Goal: Information Seeking & Learning: Understand process/instructions

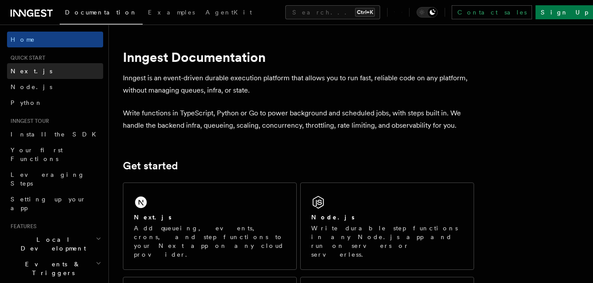
click at [57, 72] on link "Next.js" at bounding box center [55, 71] width 96 height 16
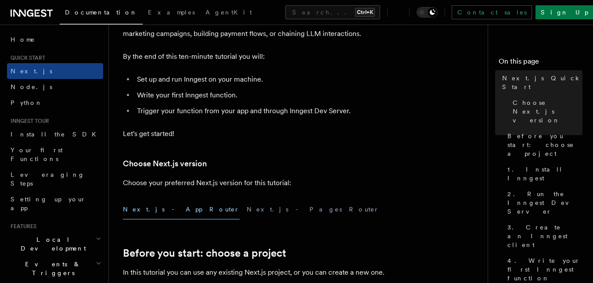
scroll to position [98, 0]
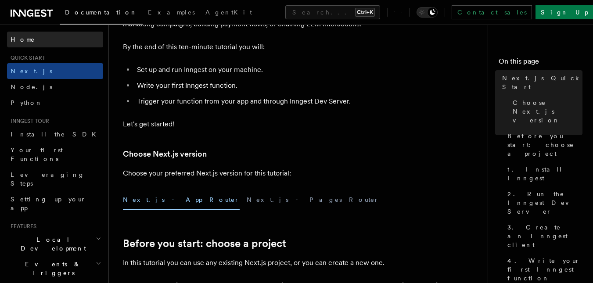
click at [34, 44] on link "Home" at bounding box center [55, 40] width 96 height 16
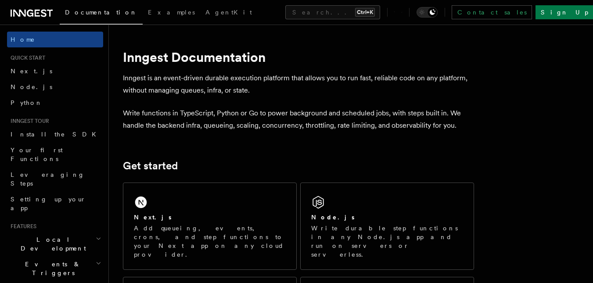
click at [195, 108] on p "Write functions in TypeScript, Python or Go to power background and scheduled j…" at bounding box center [298, 119] width 351 height 25
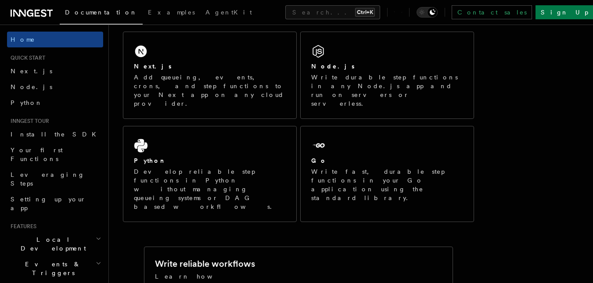
scroll to position [153, 0]
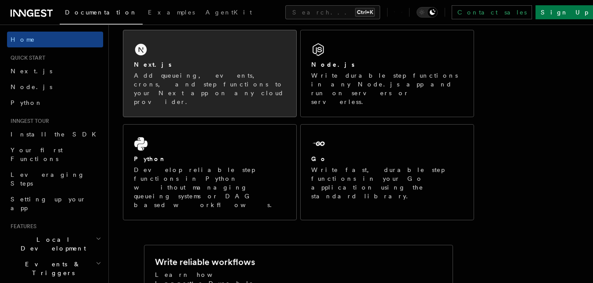
click at [285, 52] on div "Next.js Add queueing, events, crons, and step functions to your Next app on any…" at bounding box center [209, 73] width 173 height 86
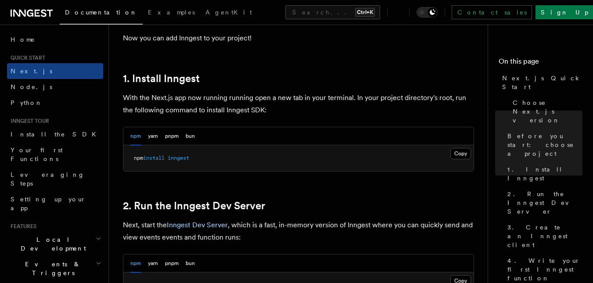
scroll to position [457, 0]
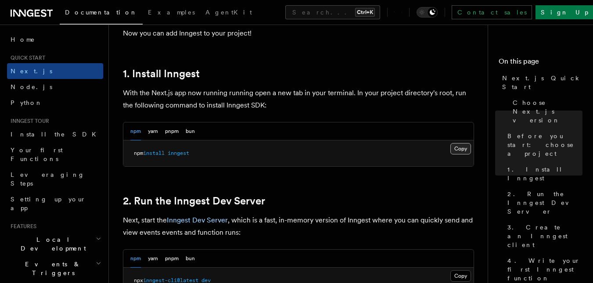
click at [465, 148] on button "Copy Copied" at bounding box center [460, 148] width 21 height 11
click at [404, 236] on p "Next, start the Inngest Dev Server , which is a fast, in-memory version of Inng…" at bounding box center [298, 226] width 351 height 25
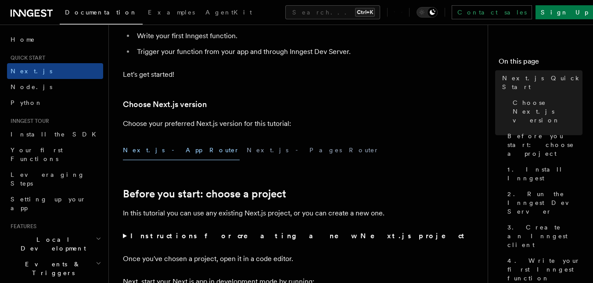
scroll to position [395, 0]
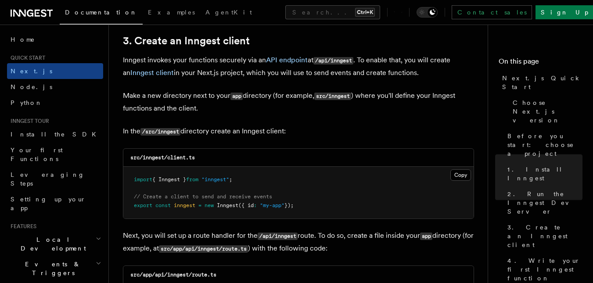
scroll to position [1045, 0]
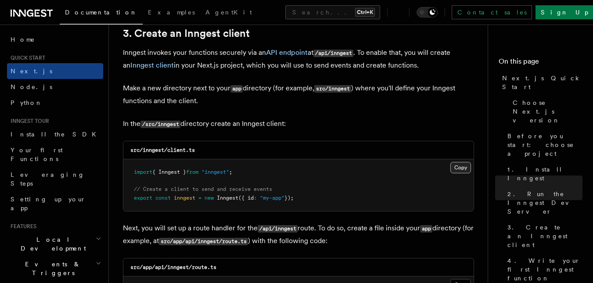
click at [460, 169] on button "Copy Copied" at bounding box center [460, 167] width 21 height 11
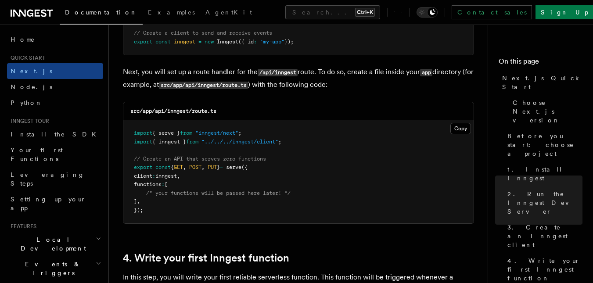
scroll to position [1203, 0]
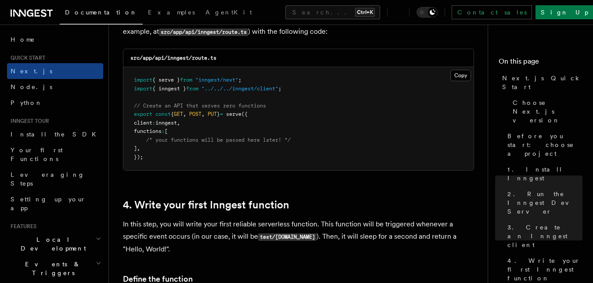
scroll to position [1238, 0]
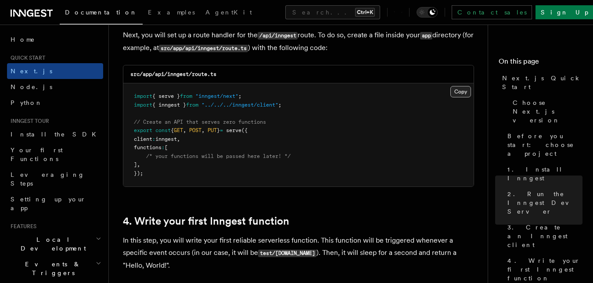
click at [461, 90] on button "Copy Copied" at bounding box center [460, 91] width 21 height 11
click at [458, 54] on p "Next, you will set up a route handler for the /api/inngest route. To do so, cre…" at bounding box center [298, 41] width 351 height 25
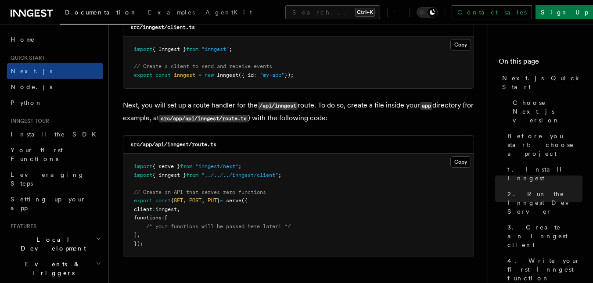
scroll to position [1186, 0]
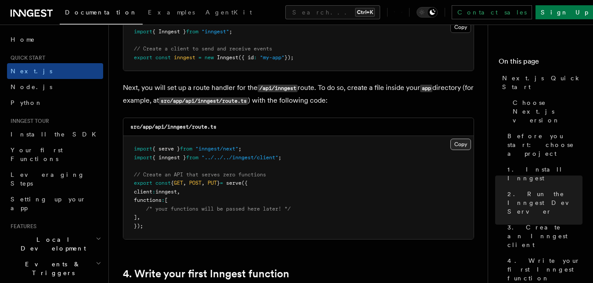
click at [458, 146] on button "Copy Copied" at bounding box center [460, 144] width 21 height 11
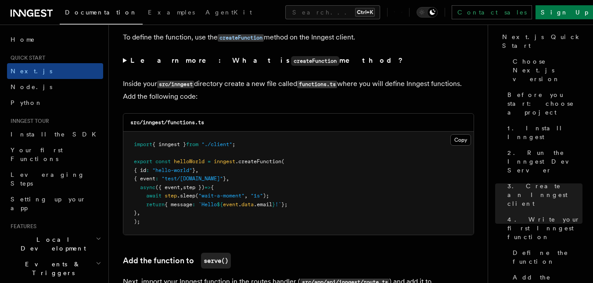
scroll to position [1496, 0]
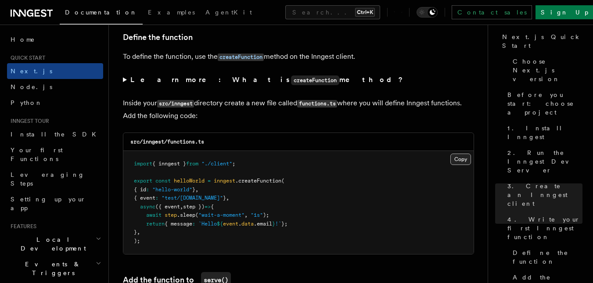
click at [459, 157] on button "Copy Copied" at bounding box center [460, 159] width 21 height 11
